Goal: Task Accomplishment & Management: Manage account settings

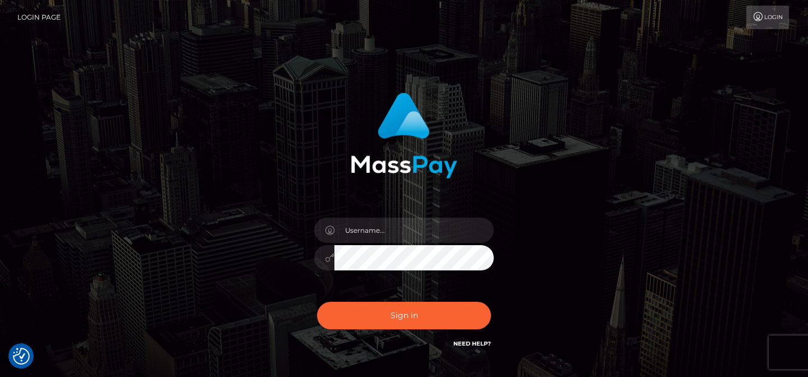
click at [416, 203] on div "Sign in" at bounding box center [404, 221] width 295 height 274
click at [414, 230] on input "text" at bounding box center [413, 230] width 159 height 25
type input "[EMAIL_ADDRESS][DOMAIN_NAME]"
click at [317, 302] on button "Sign in" at bounding box center [404, 315] width 174 height 27
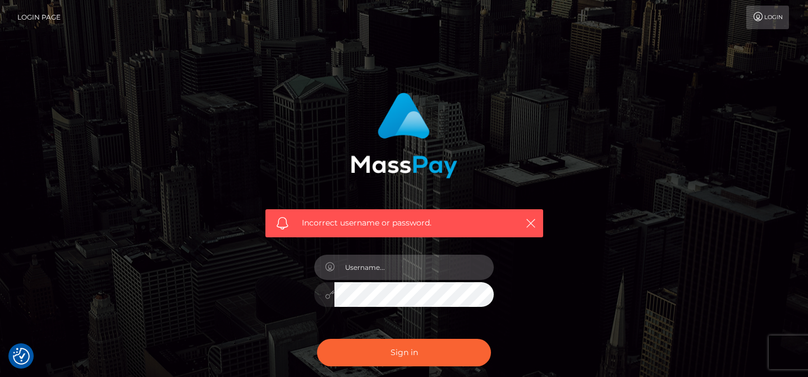
click at [366, 262] on input "text" at bounding box center [413, 267] width 159 height 25
type input "[EMAIL_ADDRESS][DOMAIN_NAME]"
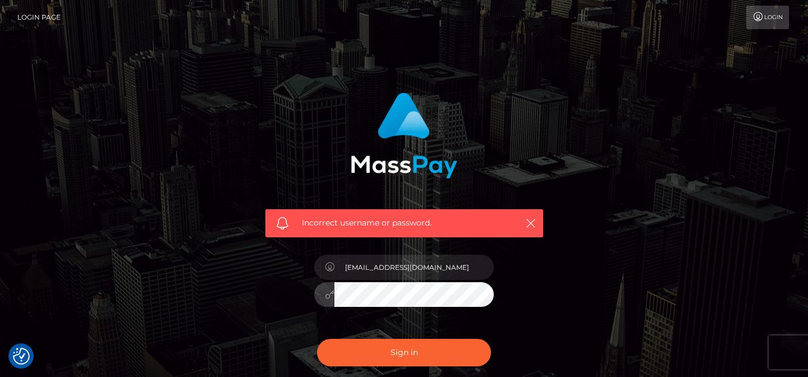
click at [317, 339] on button "Sign in" at bounding box center [404, 352] width 174 height 27
click at [25, 10] on link "Login Page" at bounding box center [38, 18] width 43 height 24
